Goal: Task Accomplishment & Management: Manage account settings

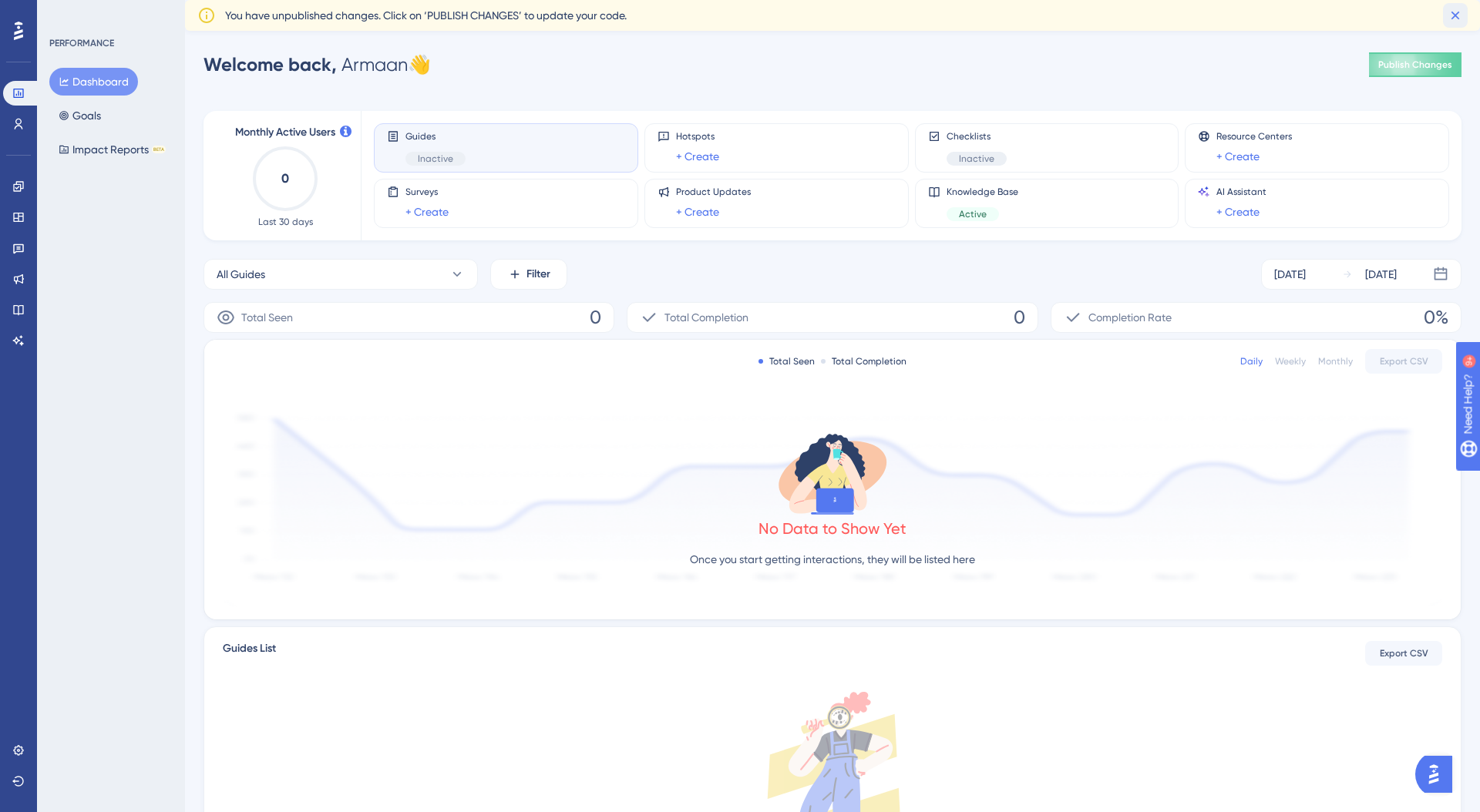
click at [1454, 22] on icon at bounding box center [1456, 16] width 16 height 16
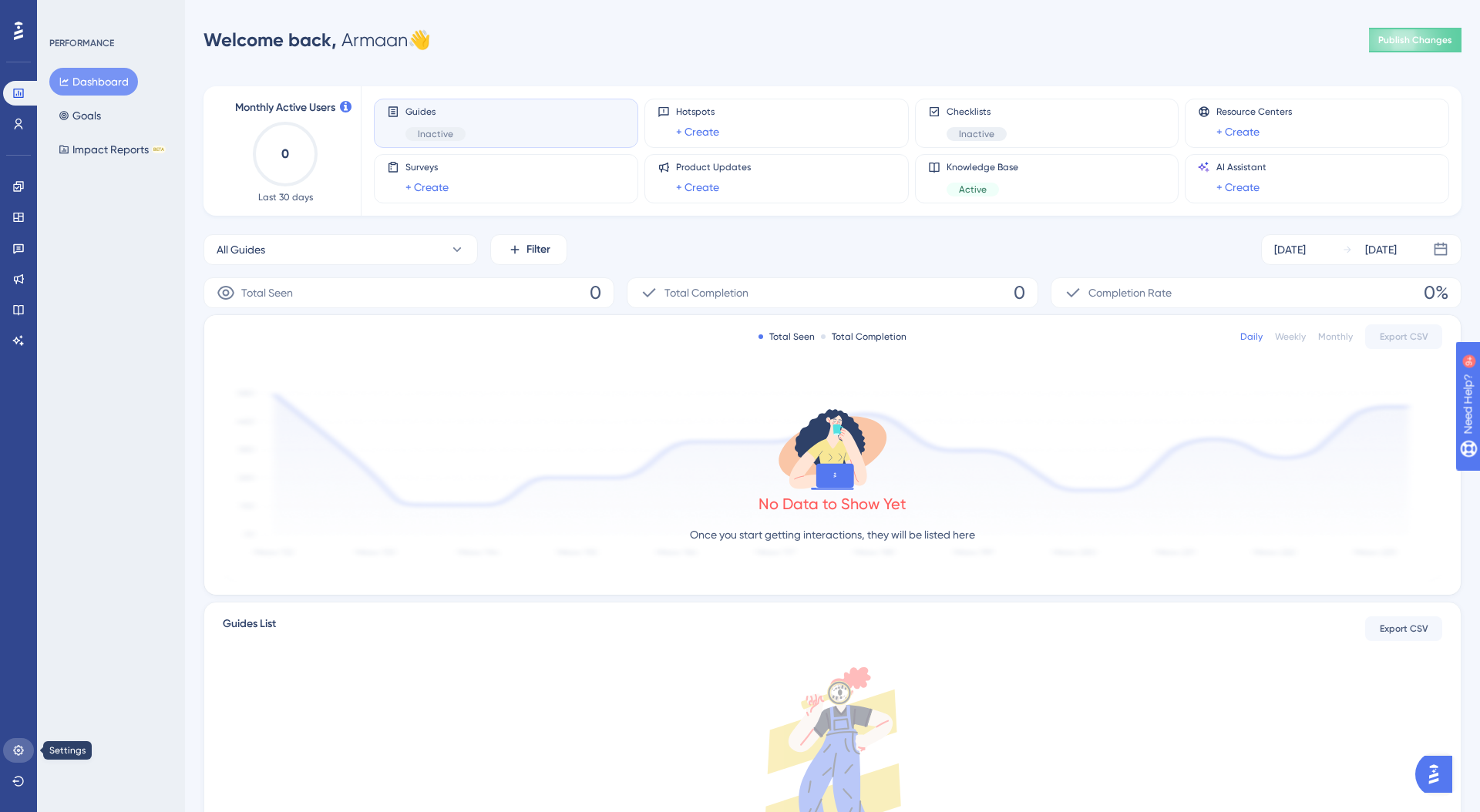
click at [18, 754] on icon at bounding box center [18, 750] width 10 height 10
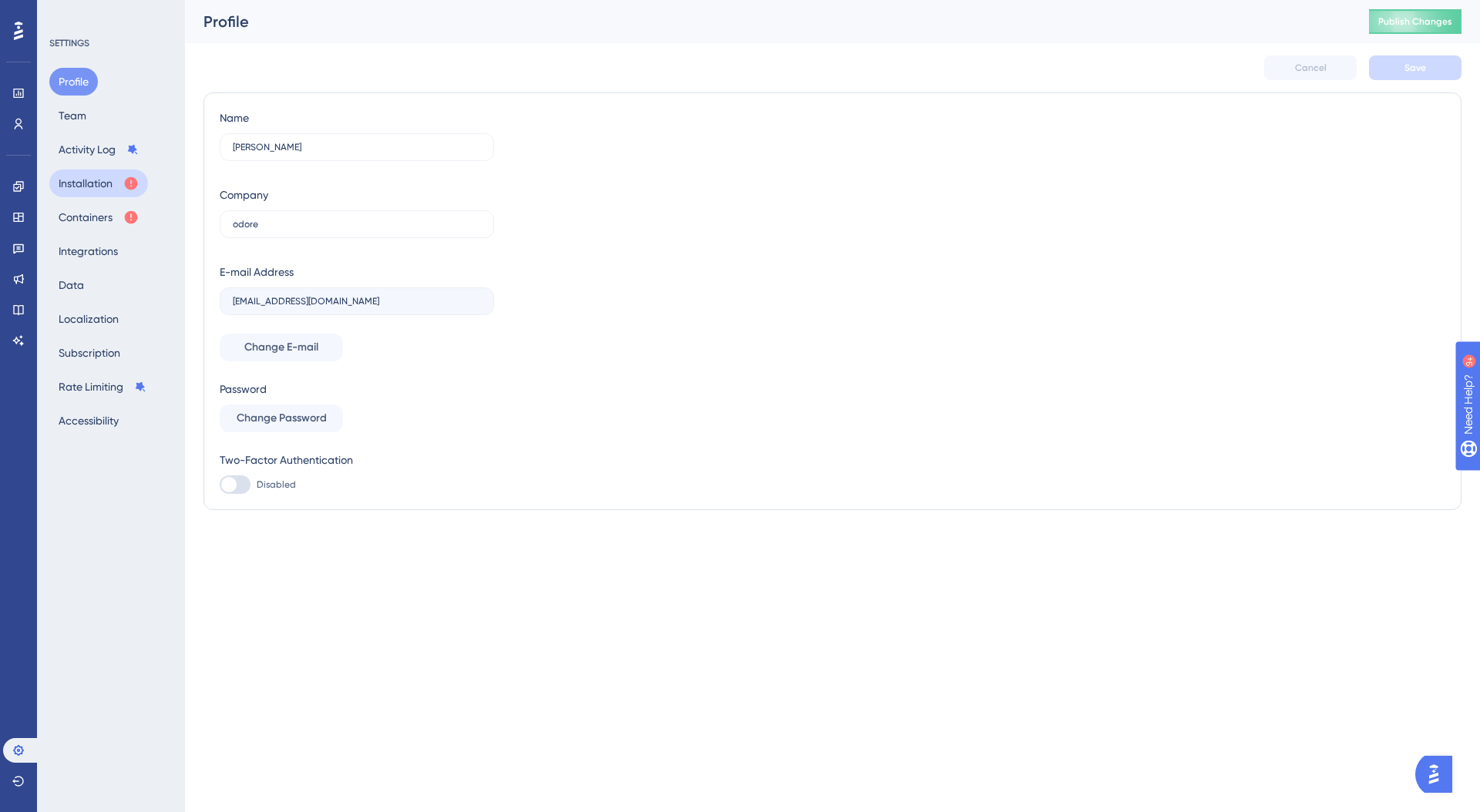
click at [112, 185] on button "Installation" at bounding box center [99, 183] width 99 height 28
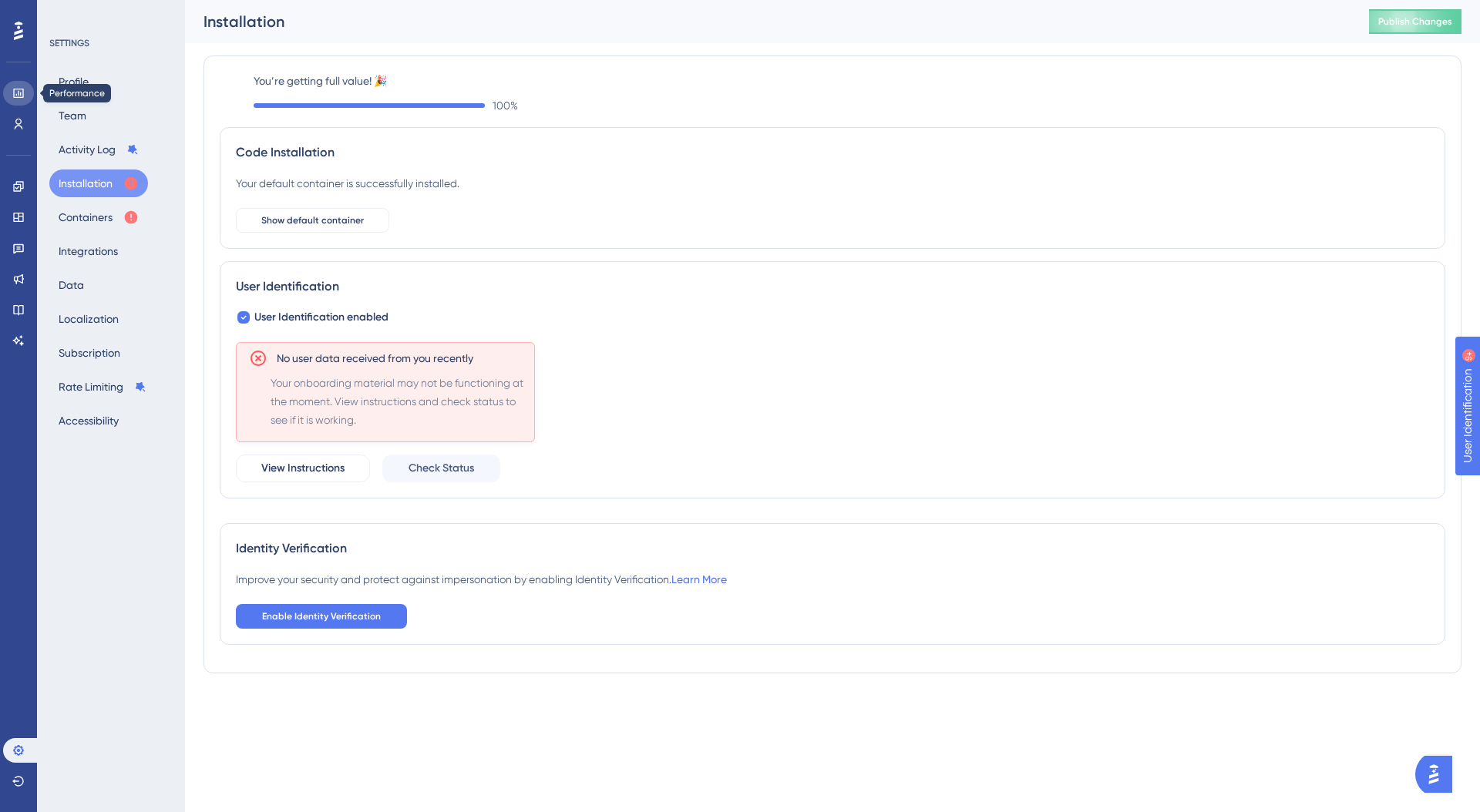
click at [16, 103] on link at bounding box center [19, 93] width 31 height 24
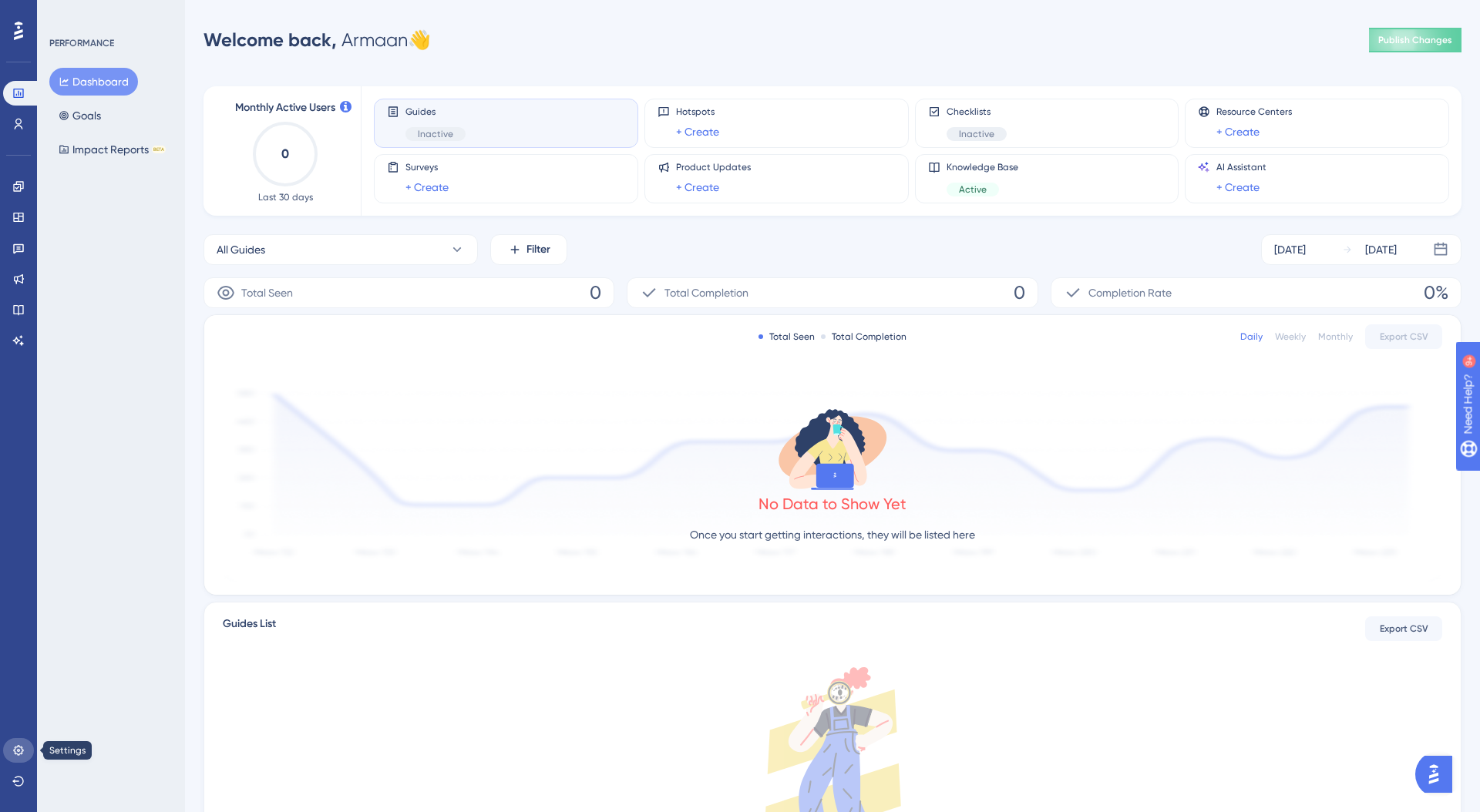
click at [16, 747] on icon at bounding box center [18, 750] width 10 height 10
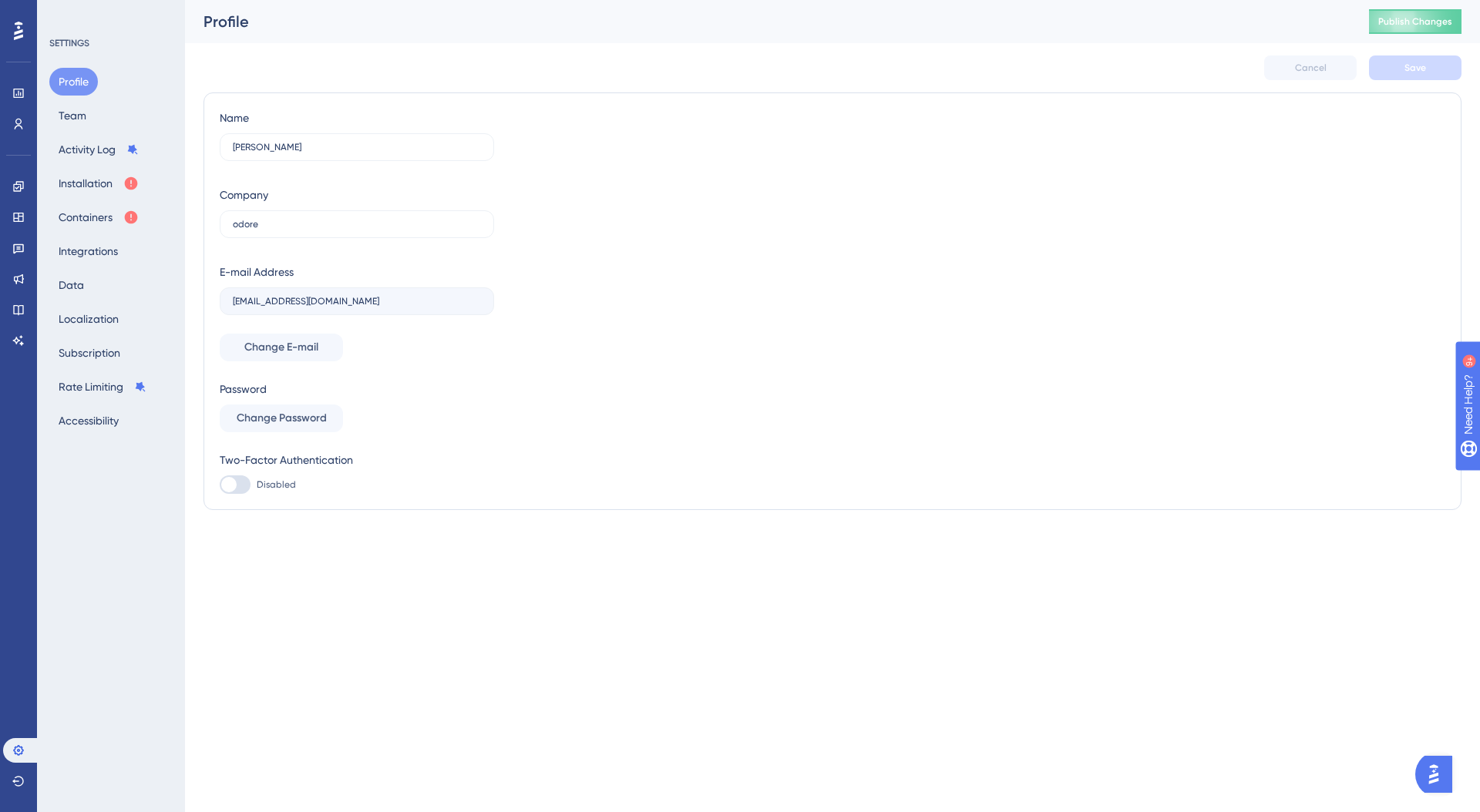
click at [230, 302] on label "[EMAIL_ADDRESS][DOMAIN_NAME]" at bounding box center [357, 301] width 274 height 28
click at [10, 777] on button at bounding box center [19, 781] width 31 height 24
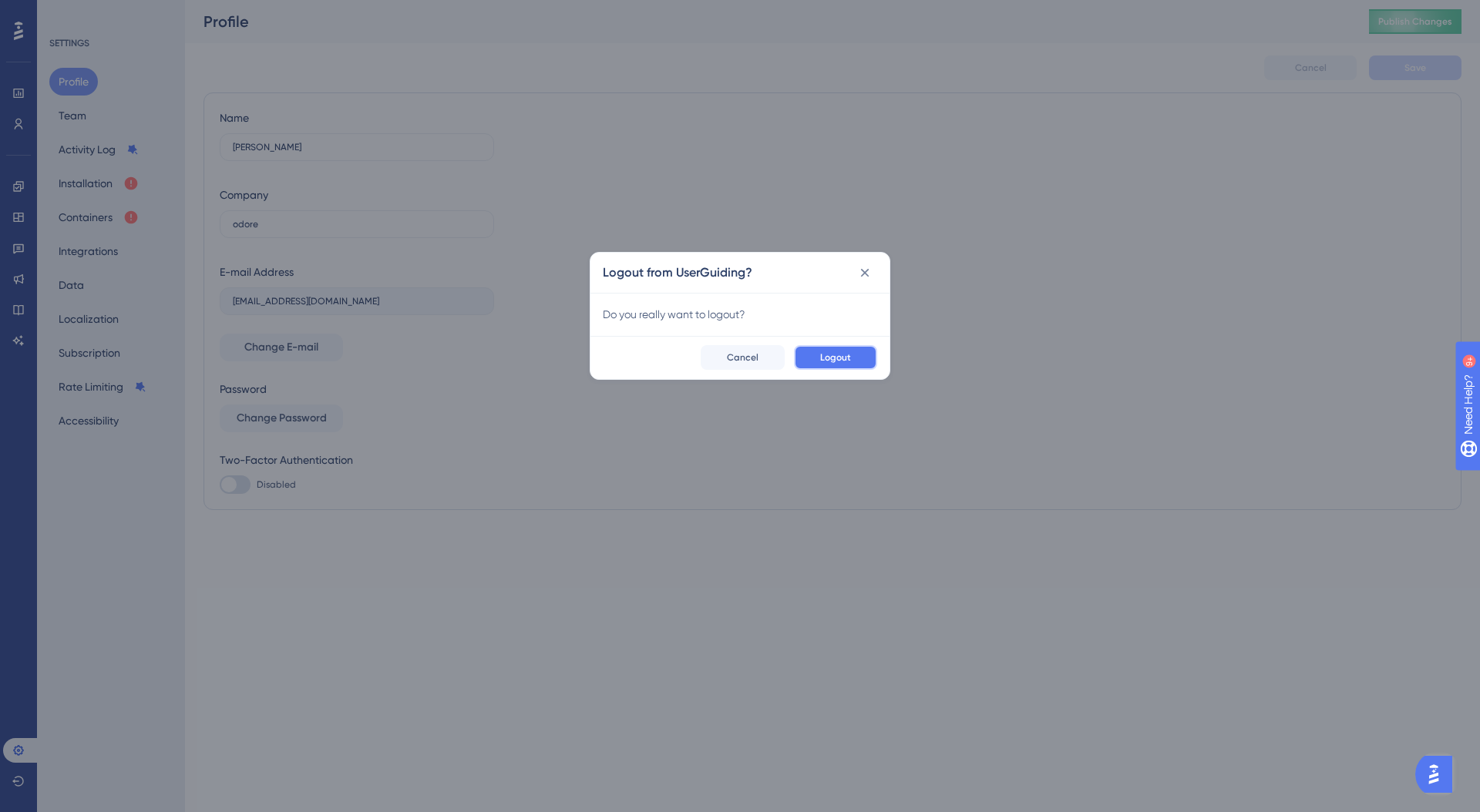
click at [853, 351] on button "Logout" at bounding box center [836, 357] width 83 height 24
